Goal: Information Seeking & Learning: Learn about a topic

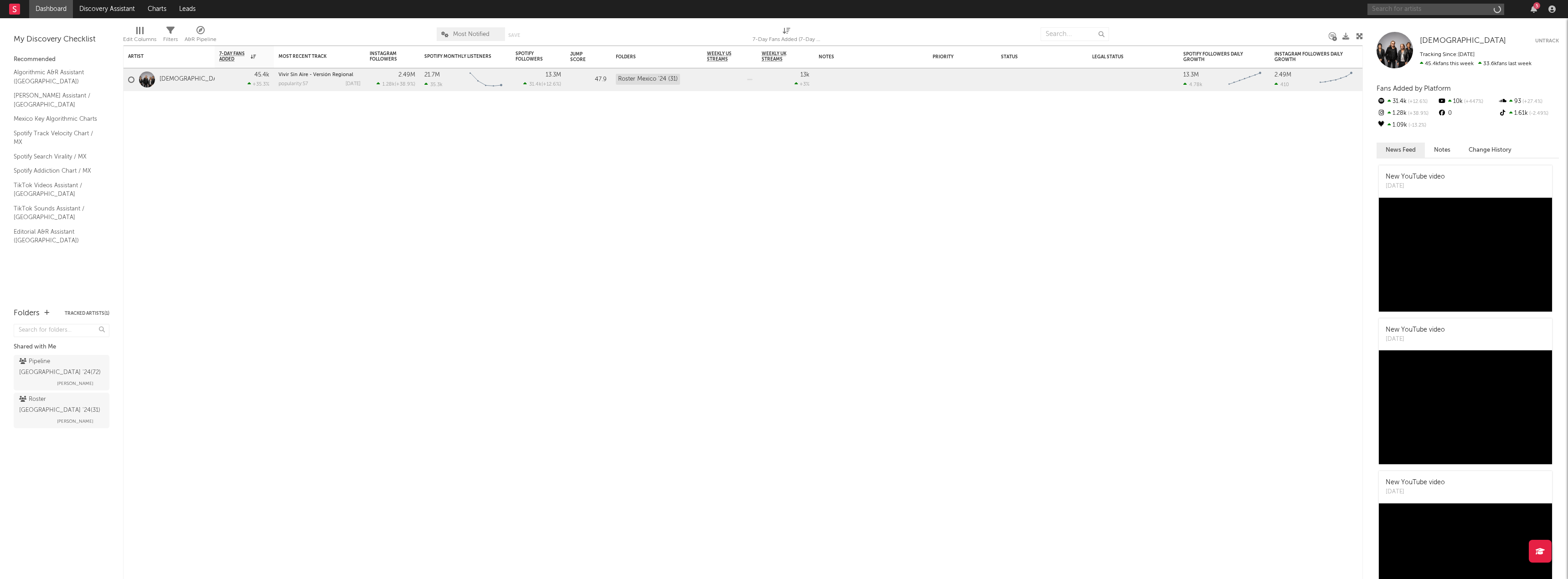
click at [1407, 6] on input "text" at bounding box center [1436, 9] width 137 height 12
type input "rodri bovino"
click at [1417, 30] on div "[PERSON_NAME]" at bounding box center [1449, 27] width 100 height 11
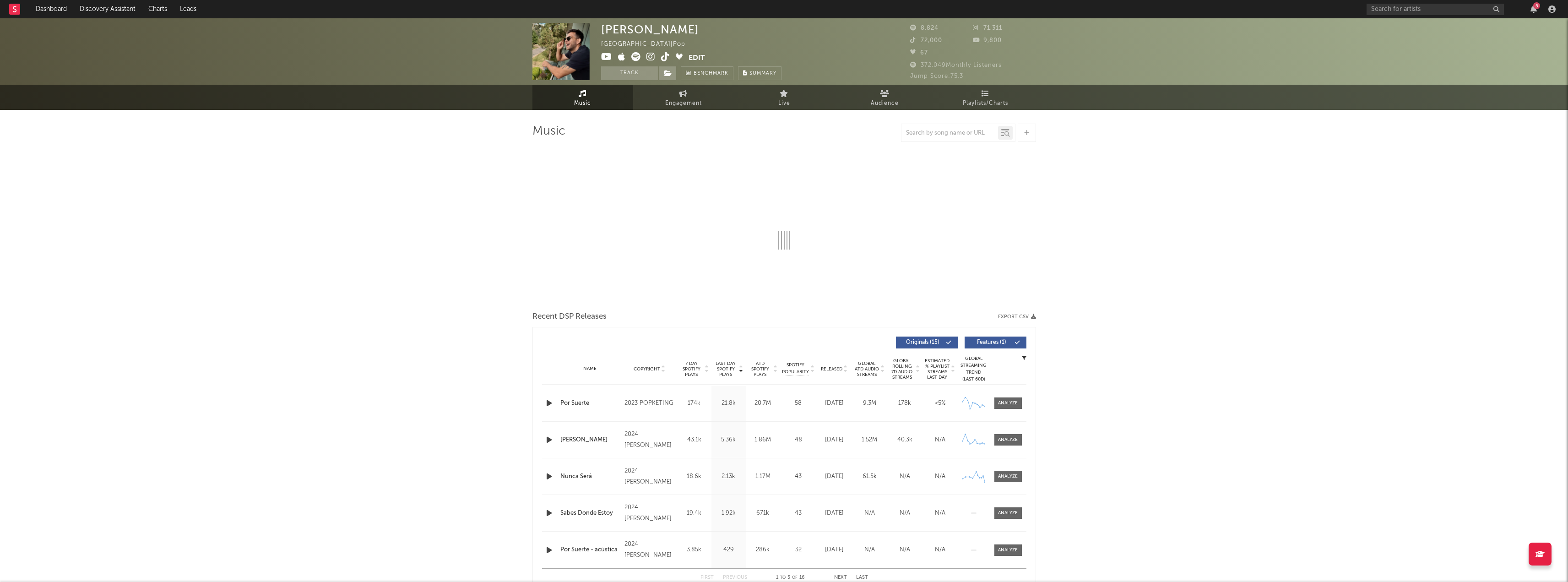
select select "6m"
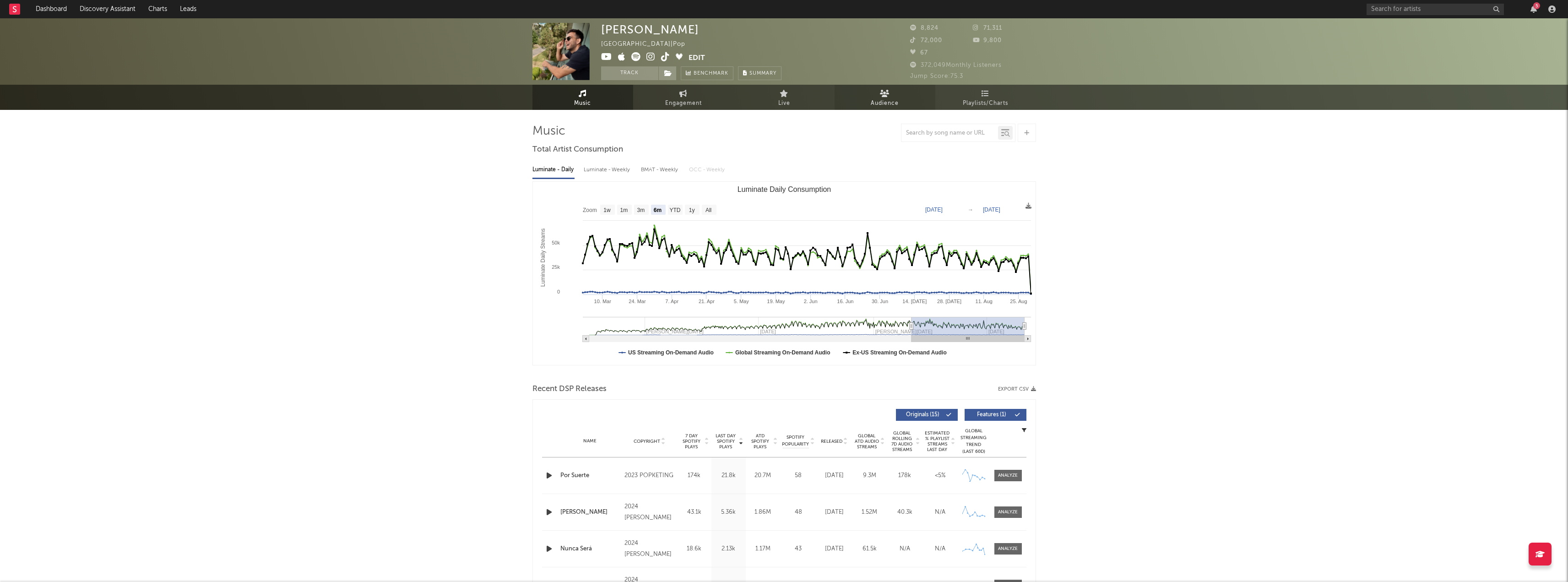
click at [885, 99] on span "Audience" at bounding box center [885, 103] width 28 height 11
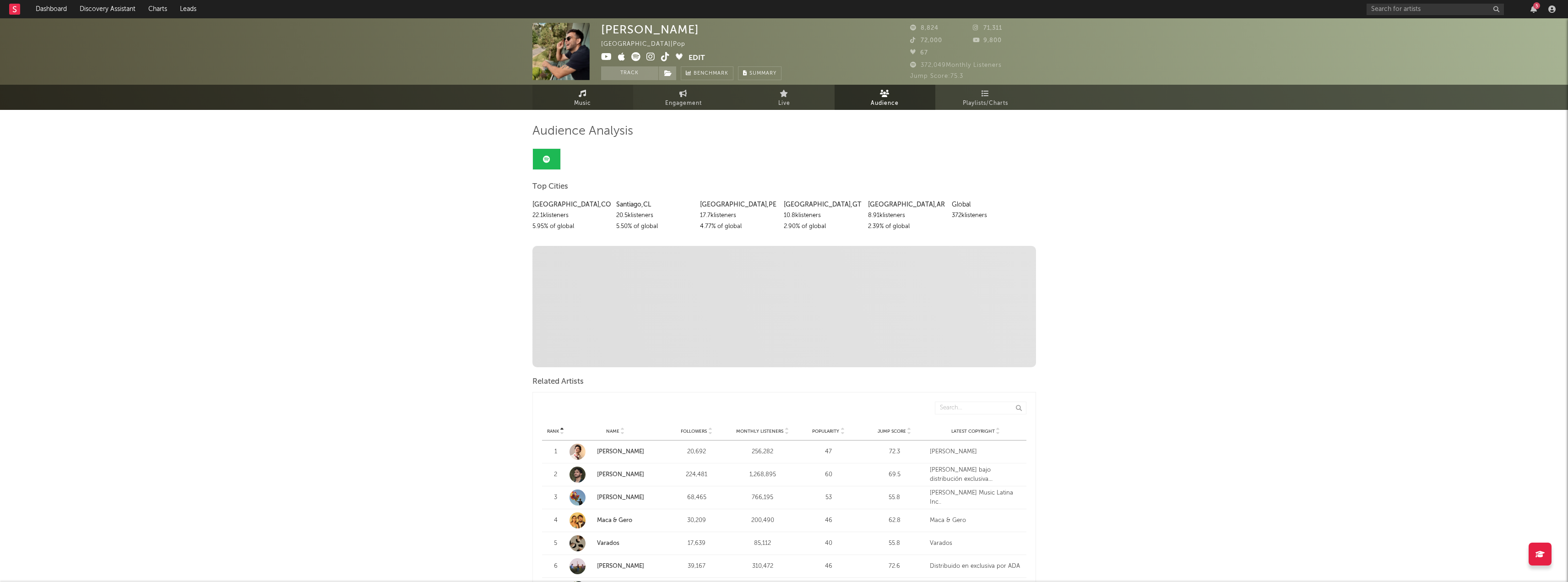
click at [592, 100] on link "Music" at bounding box center [583, 97] width 101 height 25
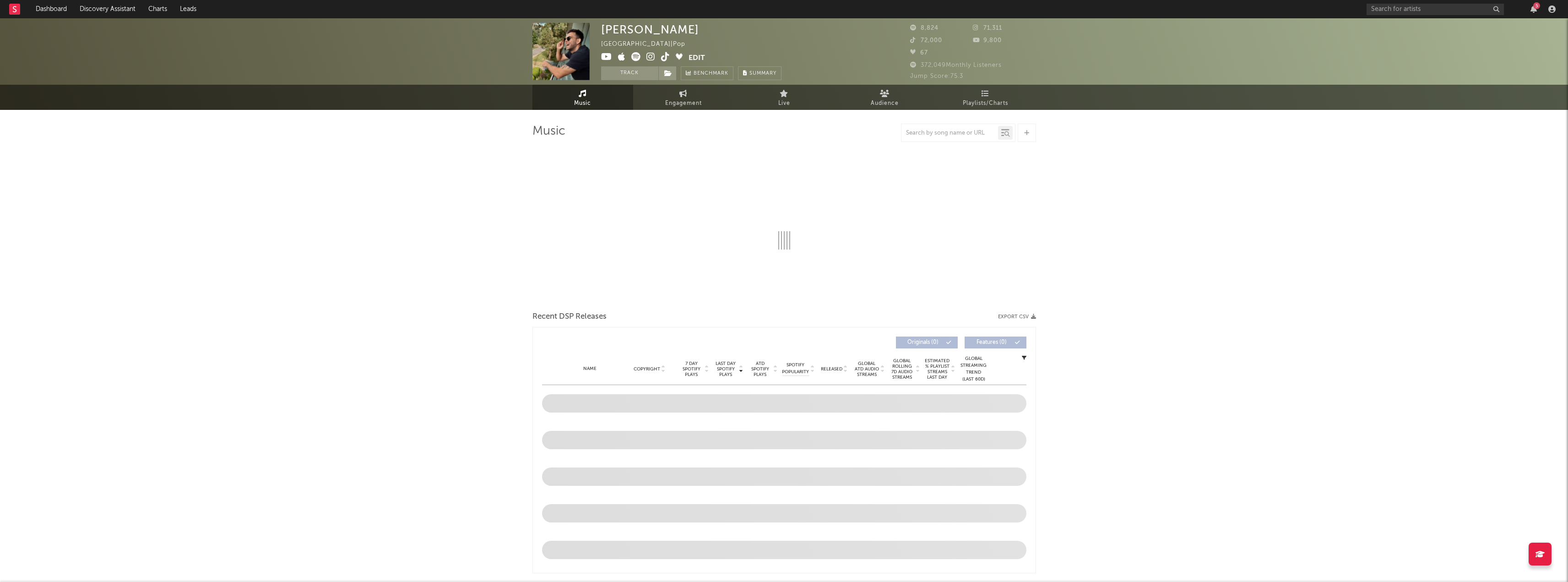
select select "6m"
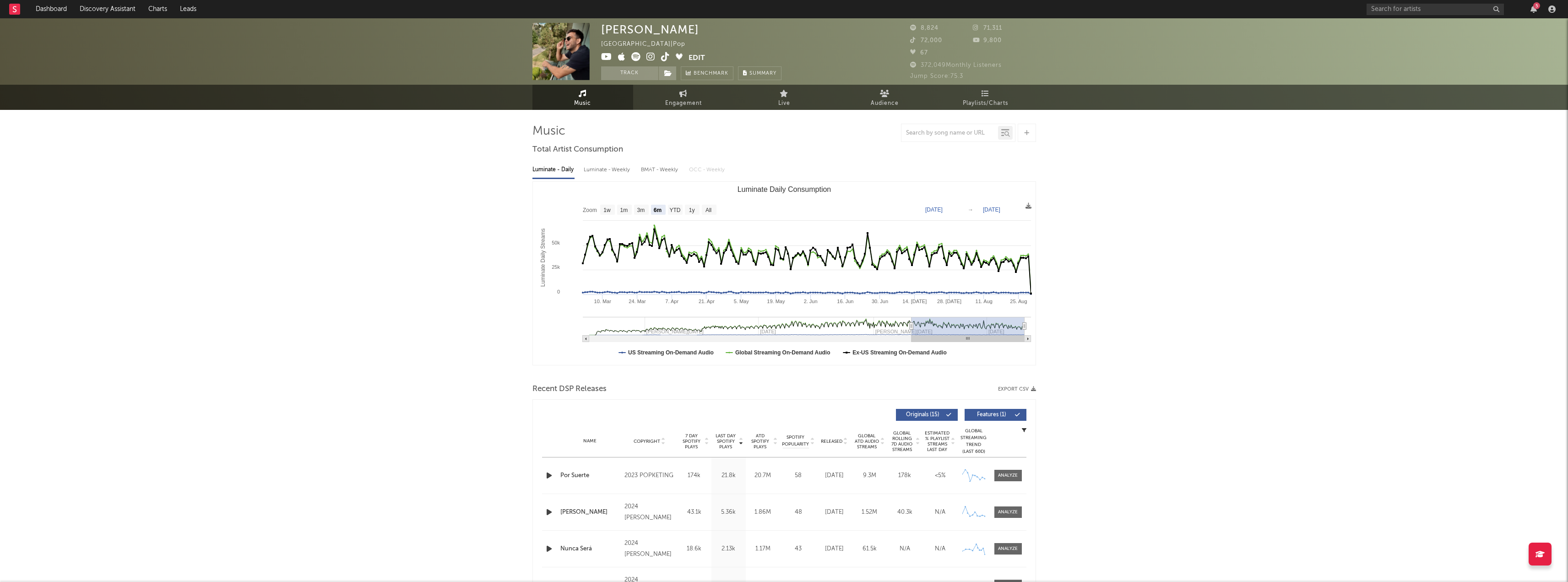
click at [1020, 387] on button "Export CSV" at bounding box center [1017, 389] width 38 height 6
click at [927, 28] on span "8,824" at bounding box center [924, 28] width 28 height 6
drag, startPoint x: 910, startPoint y: 26, endPoint x: 941, endPoint y: 31, distance: 31.4
click at [941, 31] on div "8,824" at bounding box center [941, 28] width 63 height 11
drag, startPoint x: 931, startPoint y: 54, endPoint x: 905, endPoint y: 32, distance: 34.1
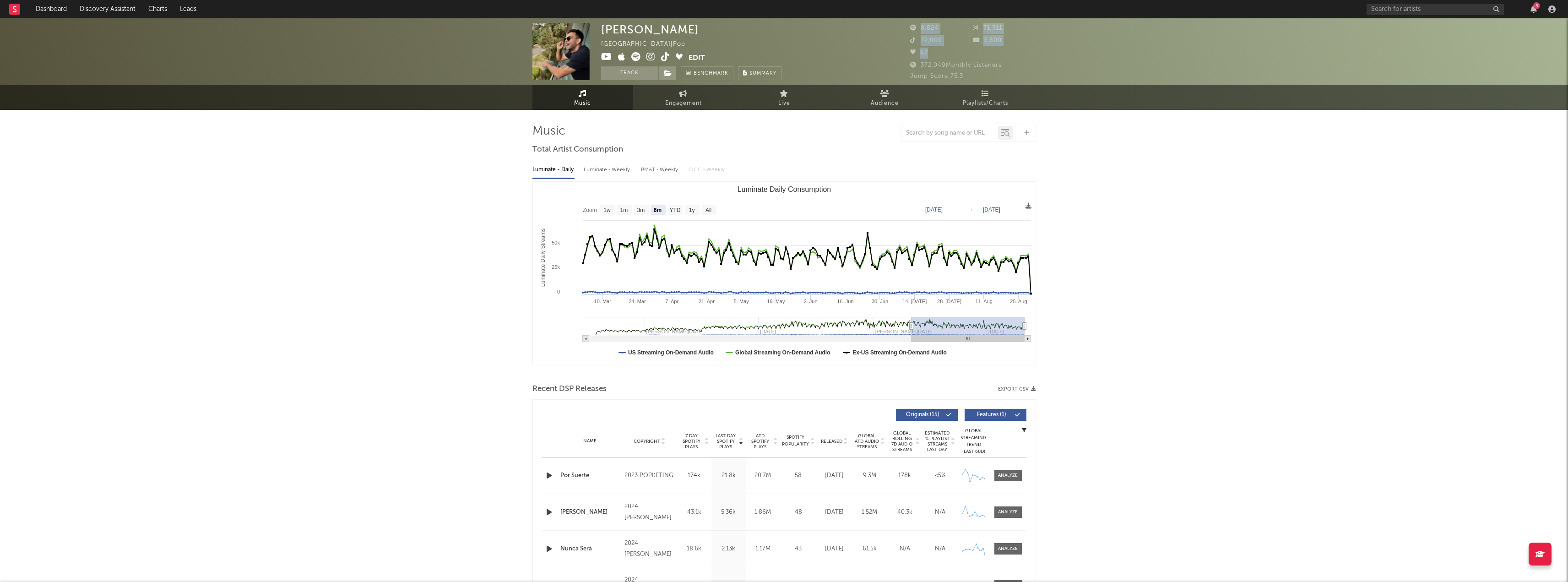
click at [905, 32] on div "Rodri Bovino Uruguay | Pop Edit Track Benchmark Summary 8,824 71,311 72,000 9,8…" at bounding box center [784, 51] width 1568 height 67
copy div "8,824 71,311 72,000 9,800 67"
click at [1070, 100] on div "Music Engagement Live Audience Playlists/Charts" at bounding box center [784, 97] width 1568 height 25
drag, startPoint x: 926, startPoint y: 53, endPoint x: 919, endPoint y: 30, distance: 24.0
click at [919, 30] on div "8,824 71,311 72,000 9,800 67" at bounding box center [973, 41] width 126 height 37
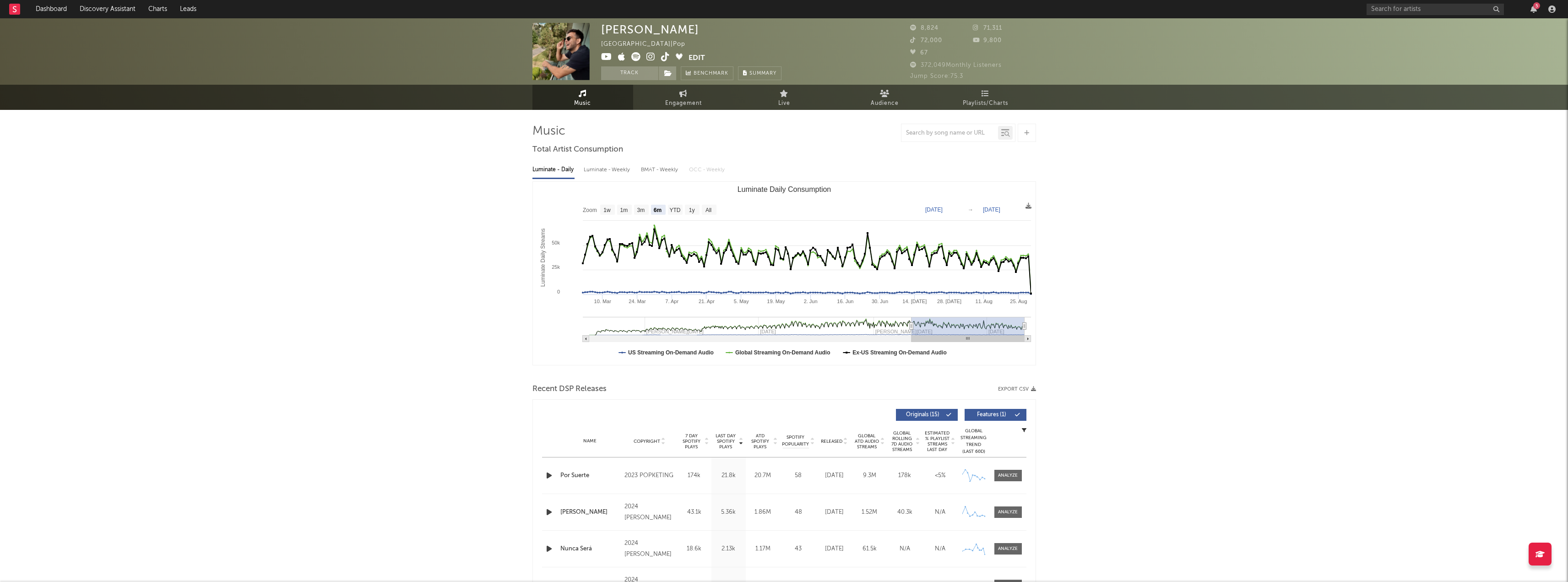
click at [937, 59] on div "8,824 71,311 72,000 9,800 67" at bounding box center [973, 41] width 126 height 37
drag, startPoint x: 1004, startPoint y: 39, endPoint x: 920, endPoint y: 30, distance: 84.5
click at [920, 30] on div "8,824 71,311 72,000 9,800 67" at bounding box center [973, 41] width 126 height 37
copy div "8,824 71,311 72,000 9,800"
click at [930, 43] on span "72,000" at bounding box center [926, 40] width 32 height 6
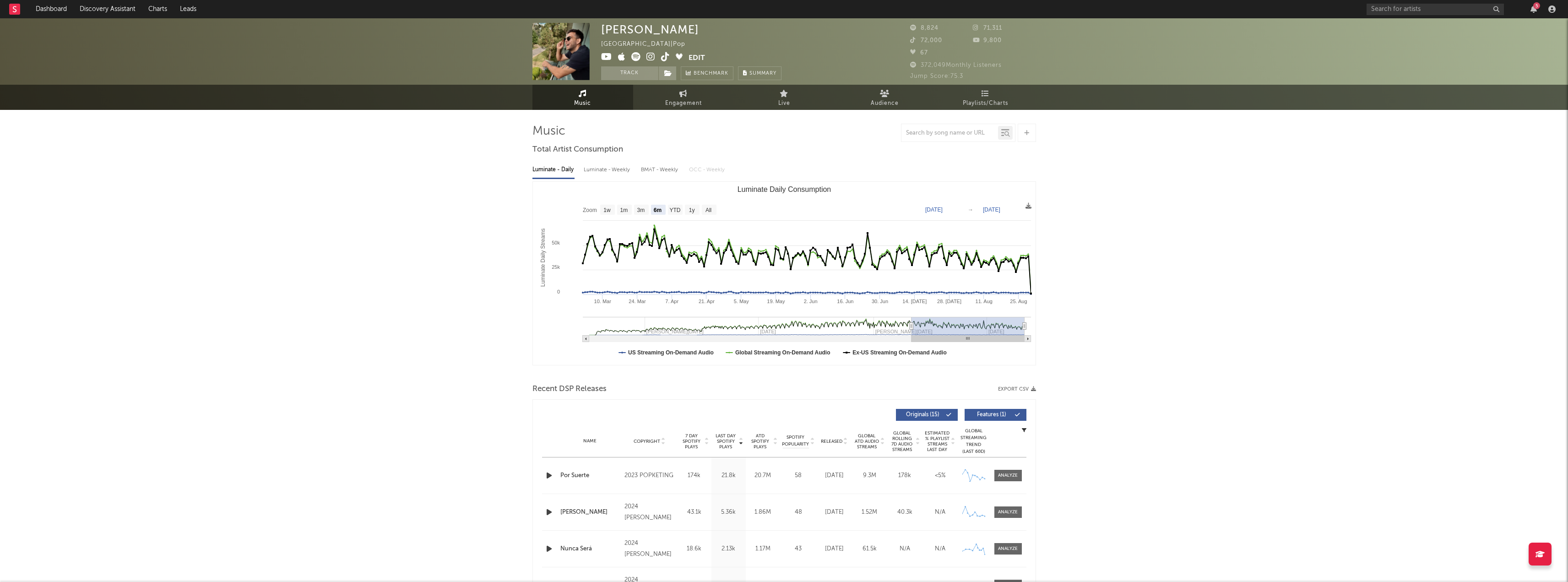
click at [927, 28] on span "8,824" at bounding box center [924, 28] width 28 height 6
click at [911, 27] on icon at bounding box center [915, 28] width 9 height 6
click at [869, 95] on link "Audience" at bounding box center [885, 97] width 101 height 25
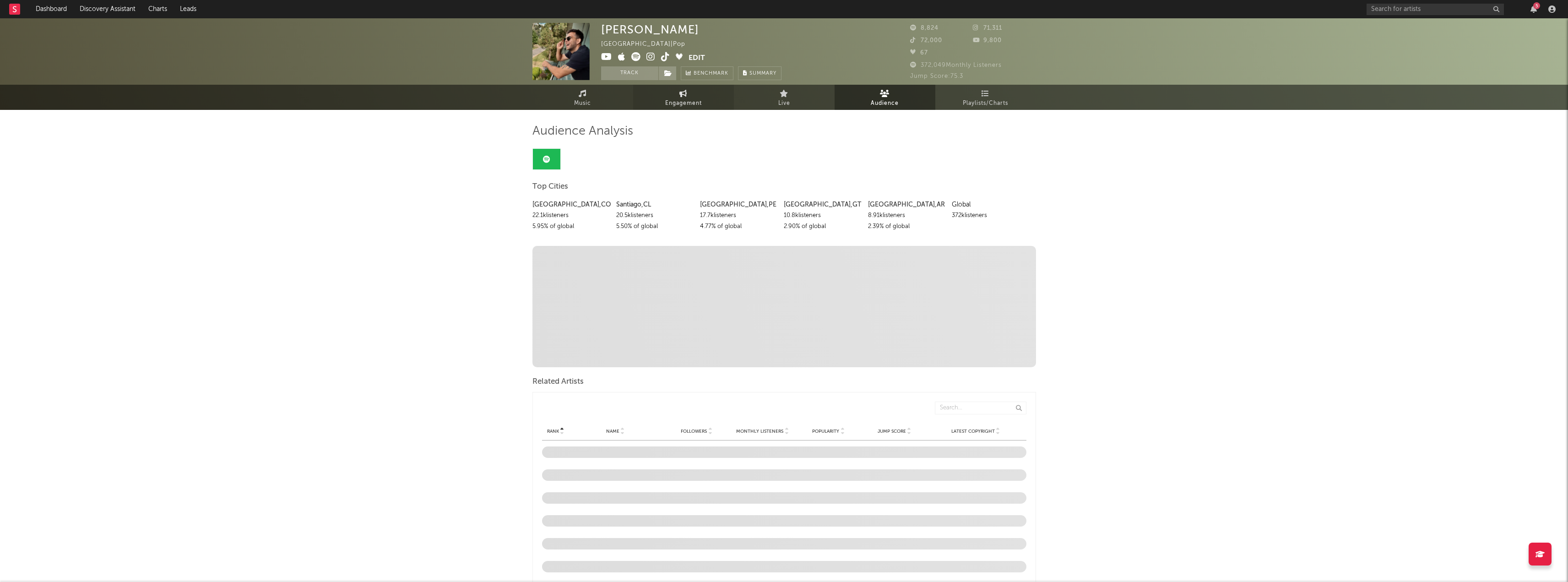
click at [682, 98] on span "Engagement" at bounding box center [683, 103] width 37 height 11
select select "1w"
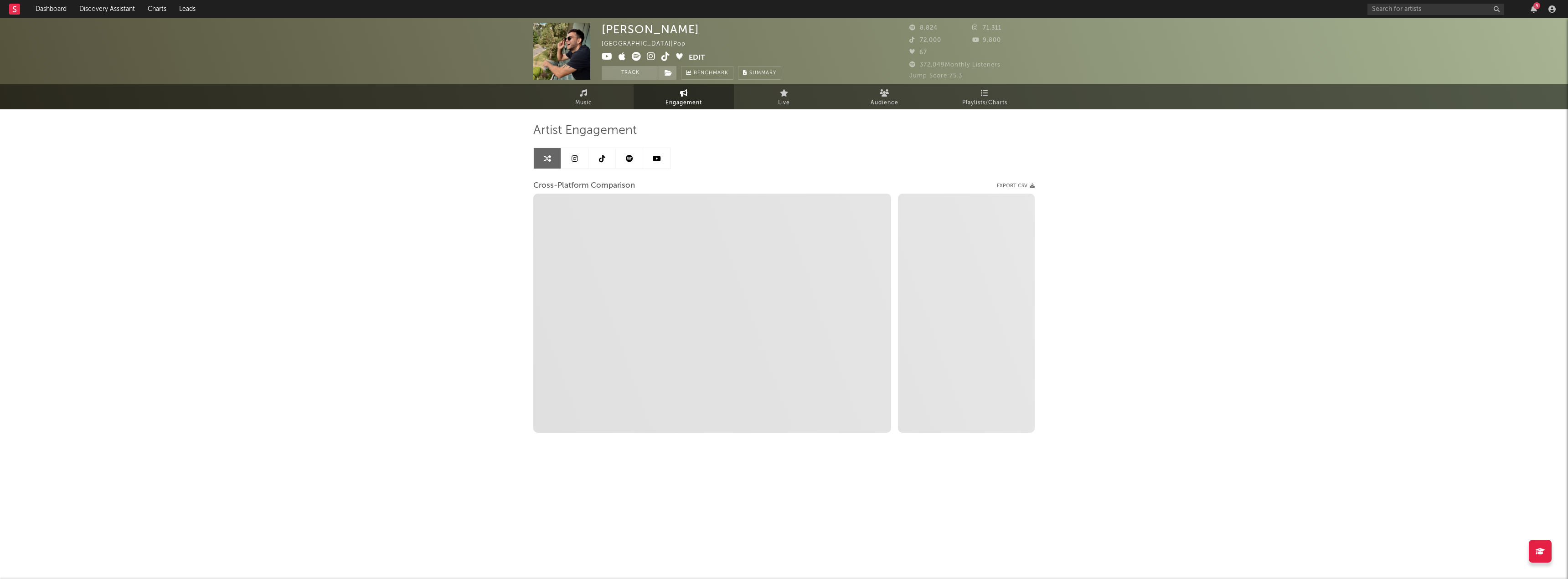
click at [570, 164] on link at bounding box center [575, 158] width 27 height 21
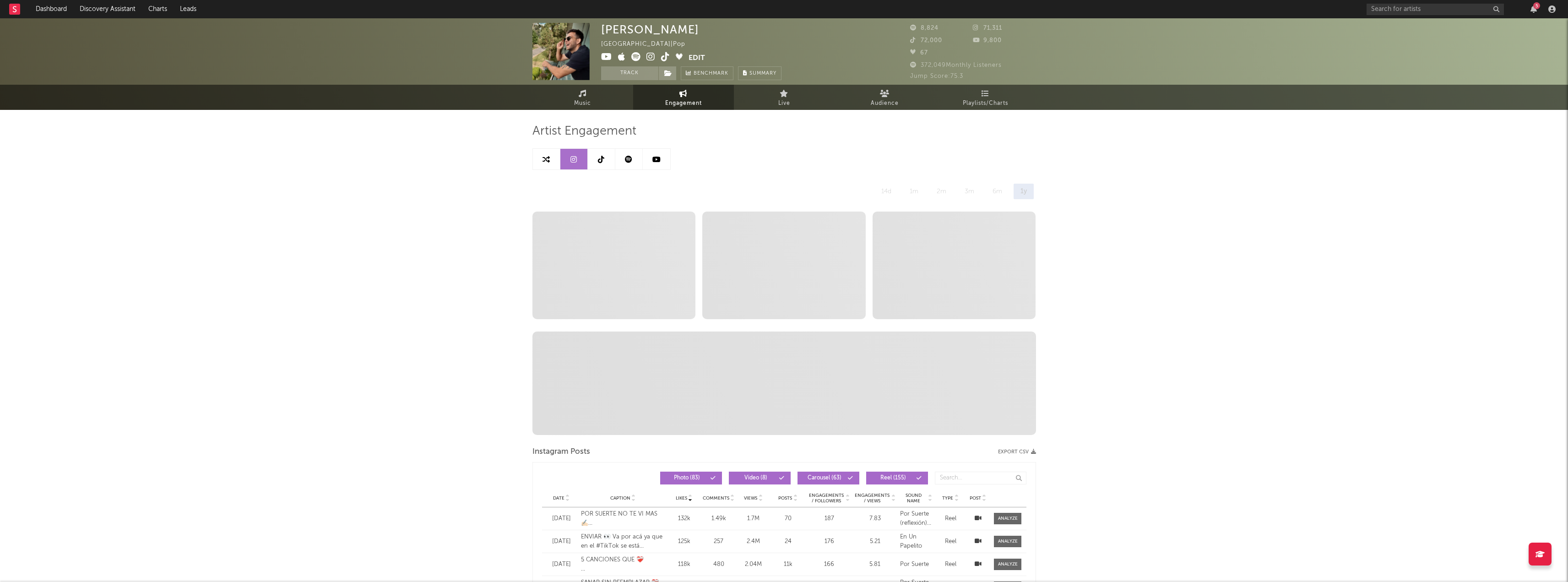
select select "6m"
click at [541, 163] on link at bounding box center [547, 159] width 28 height 21
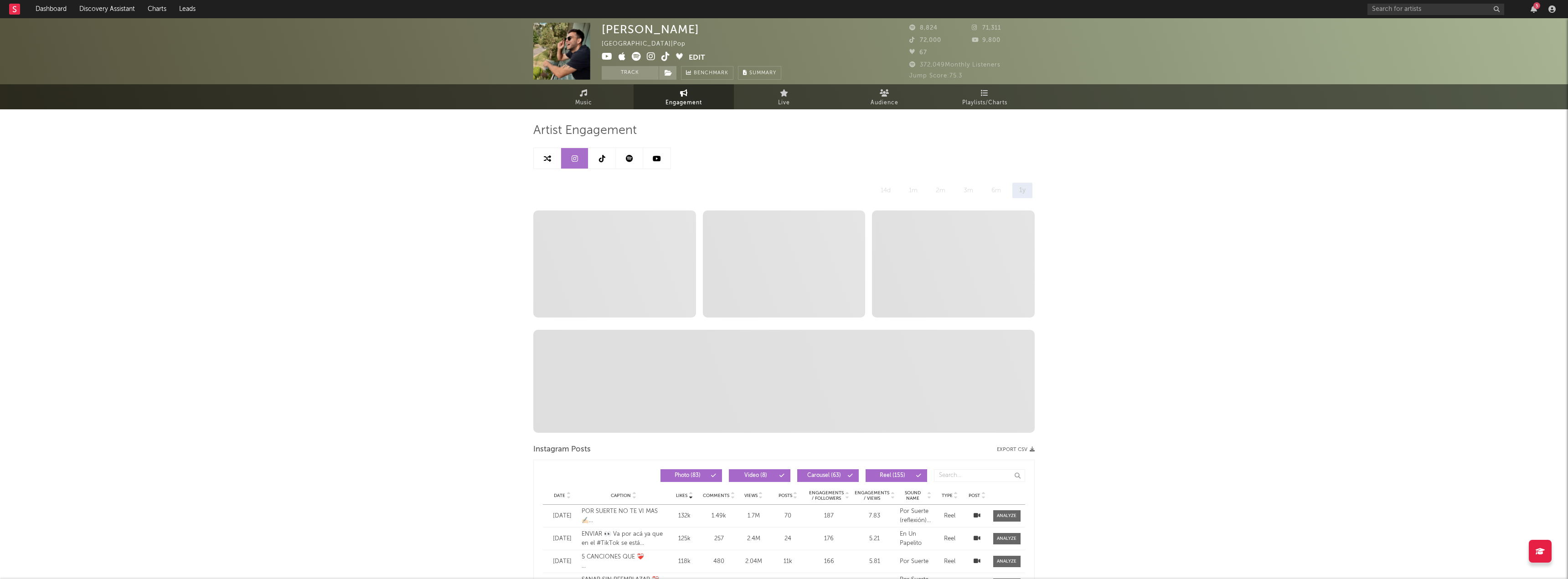
select select "1w"
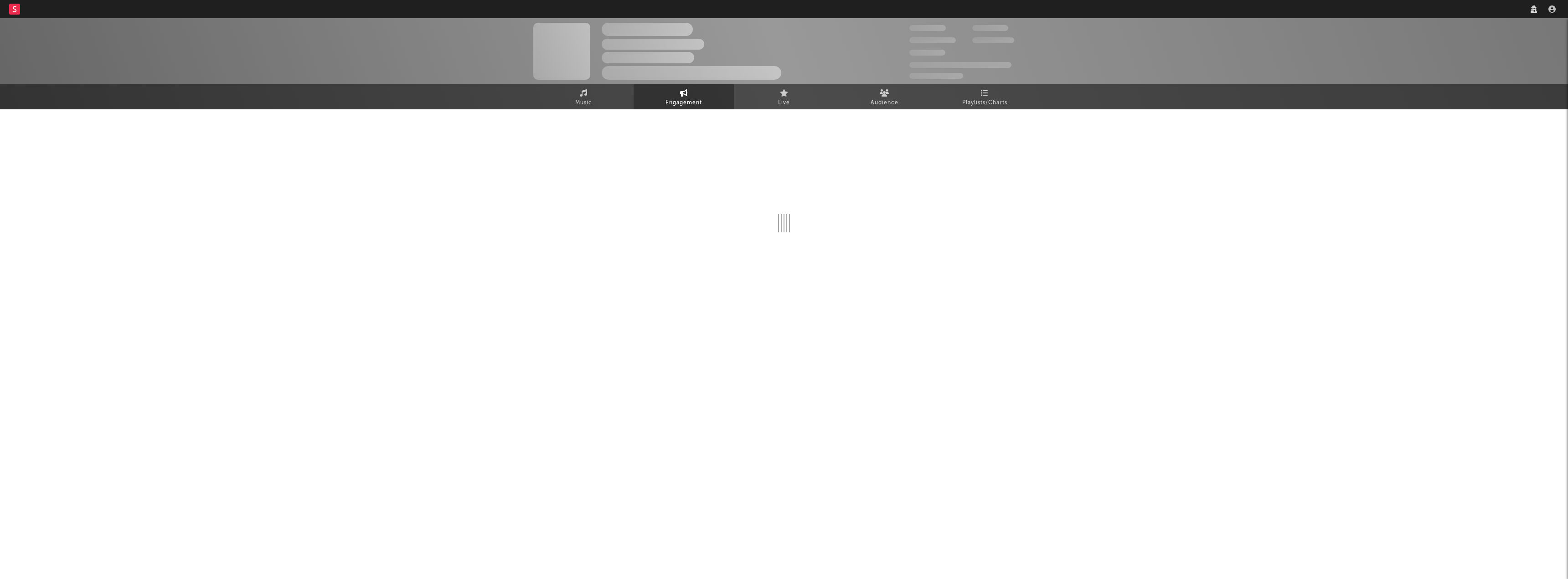
select select "1w"
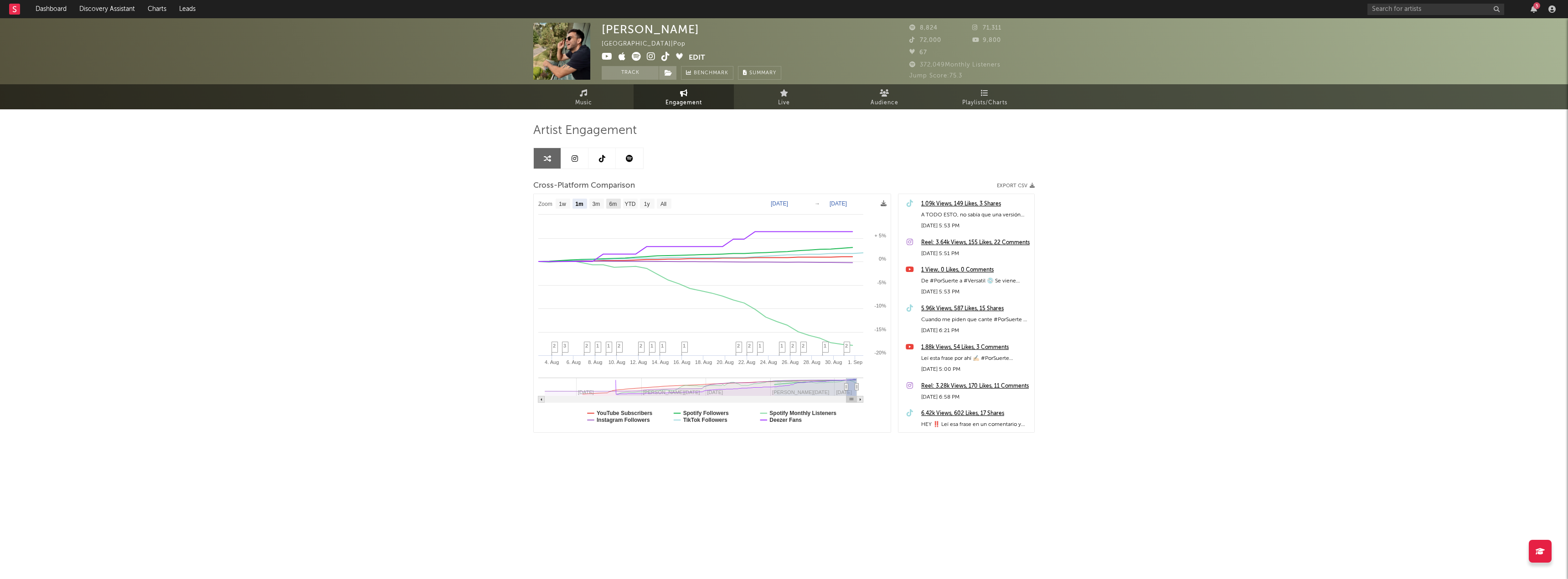
click at [612, 205] on text "6m" at bounding box center [613, 204] width 8 height 6
select select "6m"
type input "[DATE]"
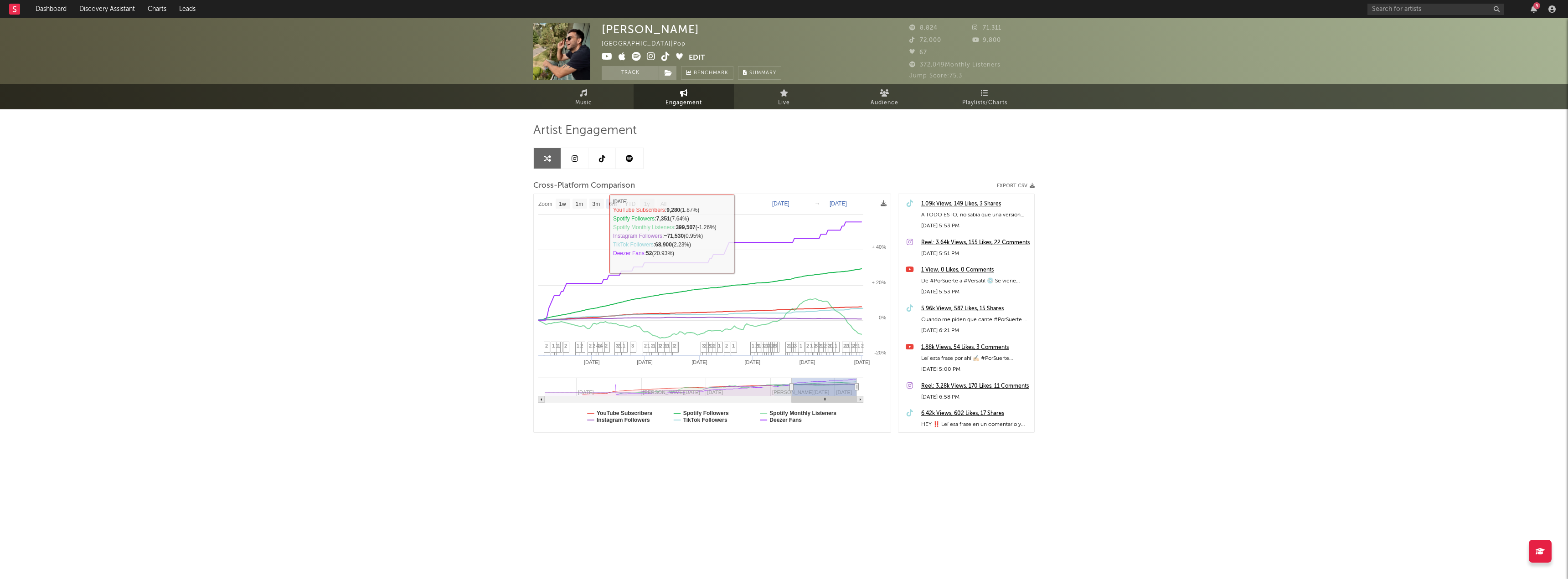
click at [647, 203] on text "1y" at bounding box center [647, 204] width 6 height 6
select select "1y"
type input "[DATE]"
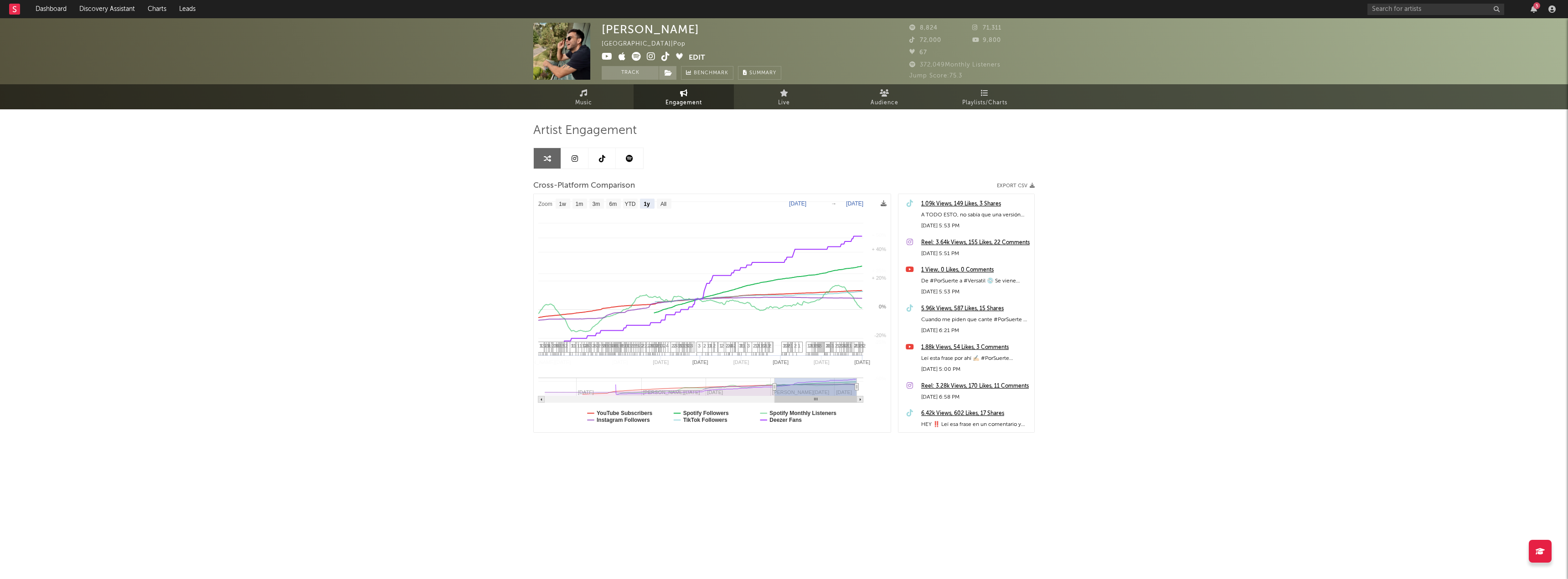
select select "1y"
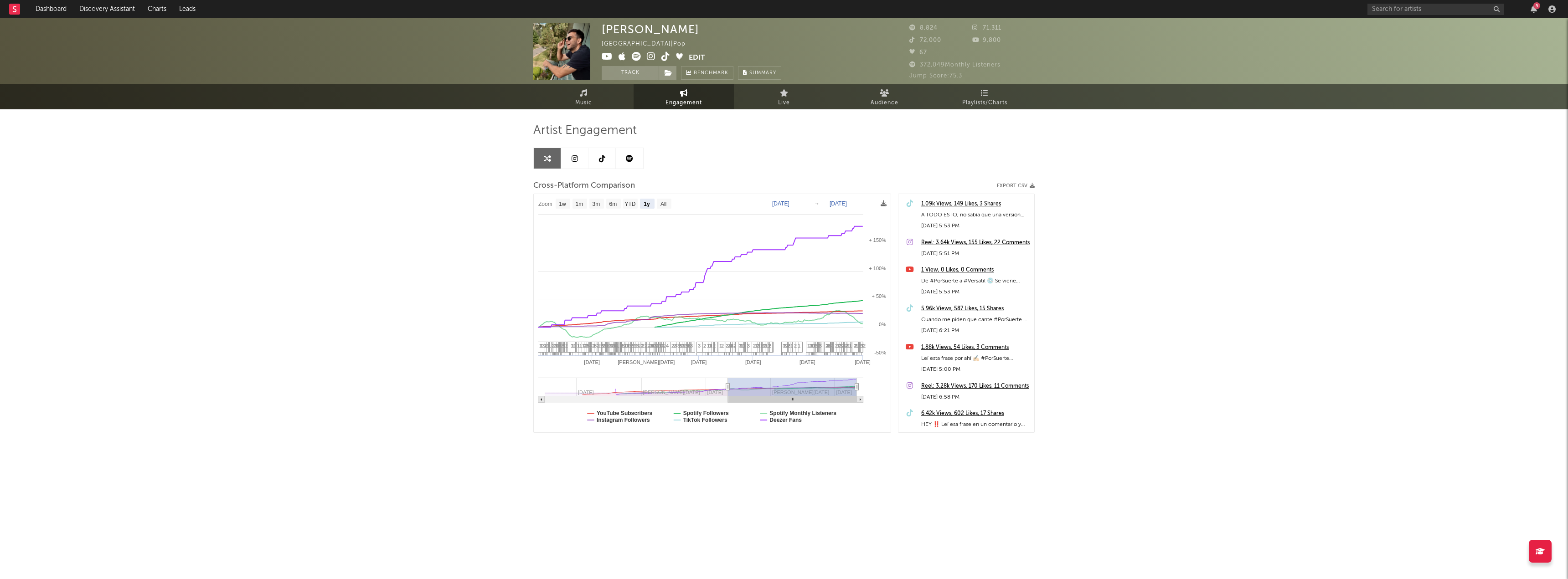
click at [1182, 310] on div "[PERSON_NAME] [GEOGRAPHIC_DATA] | Pop Edit Track Benchmark Summary 8,824 71,311…" at bounding box center [784, 257] width 1568 height 478
click at [876, 85] on link "Audience" at bounding box center [884, 97] width 100 height 25
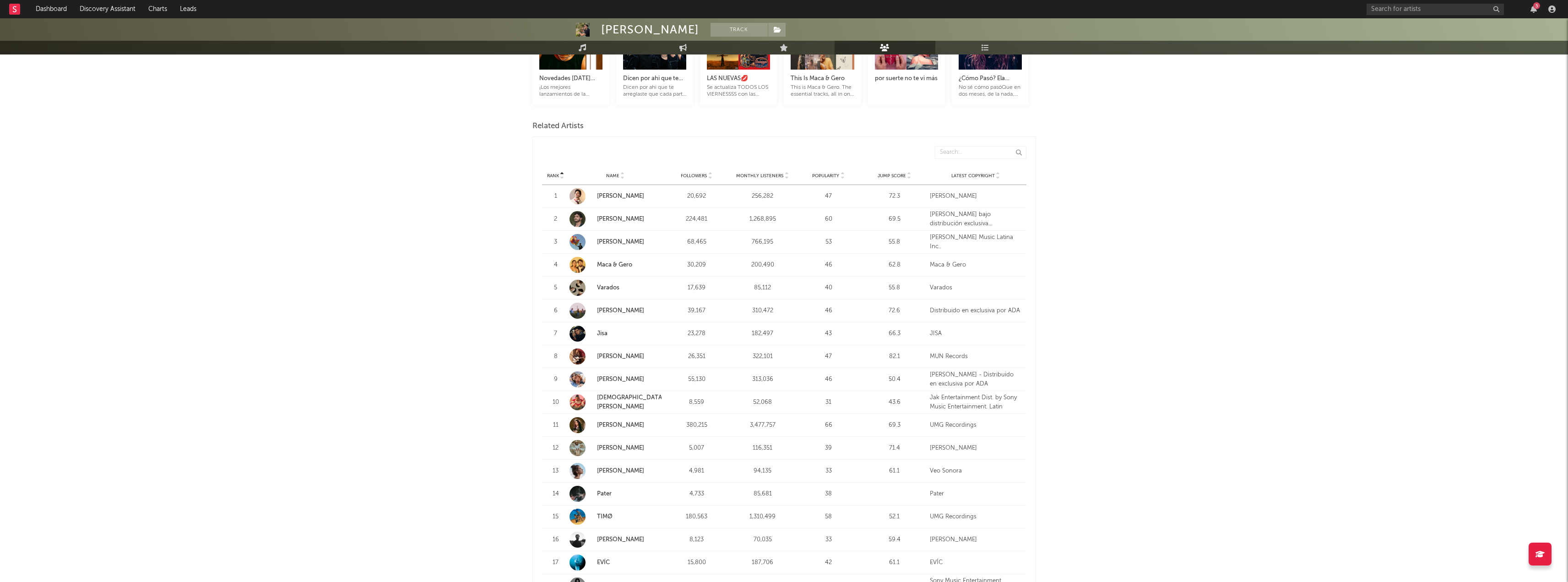
scroll to position [183, 0]
